Goal: Check status

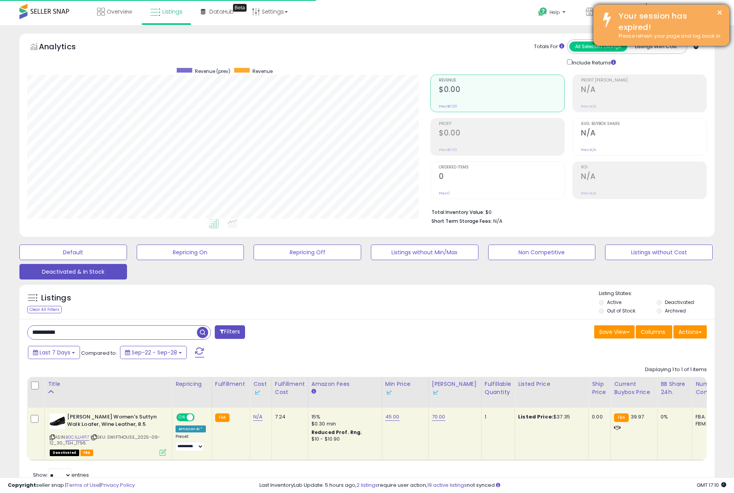
scroll to position [159, 404]
